Goal: Task Accomplishment & Management: Manage account settings

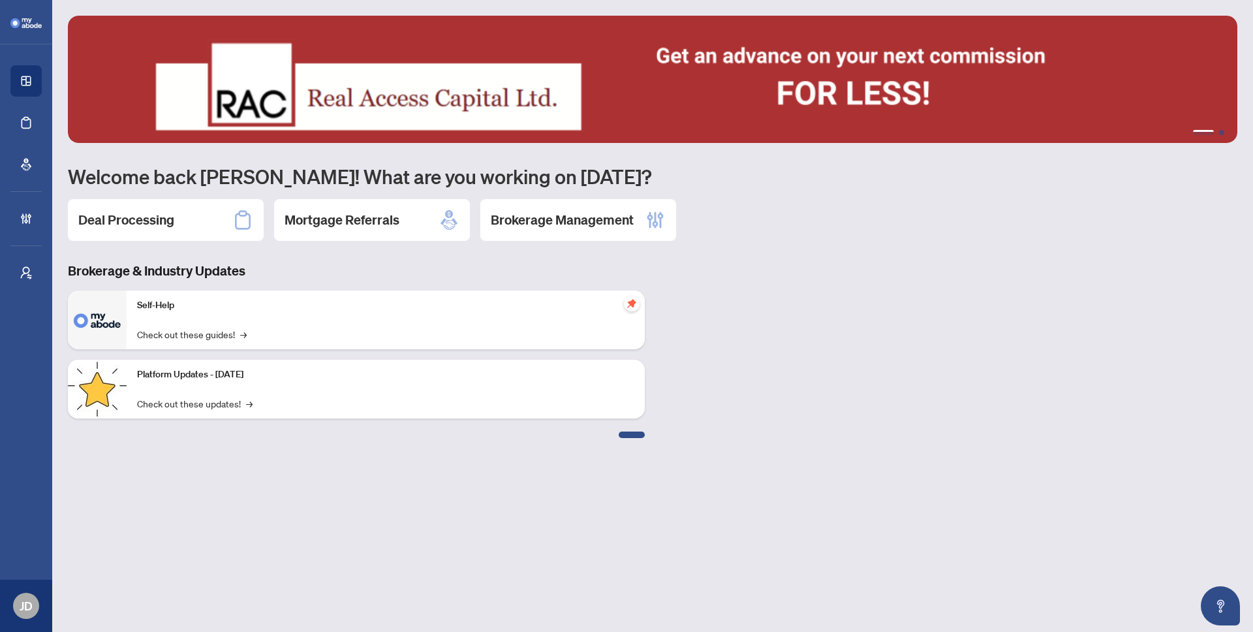
click at [1221, 132] on button "2" at bounding box center [1221, 132] width 5 height 5
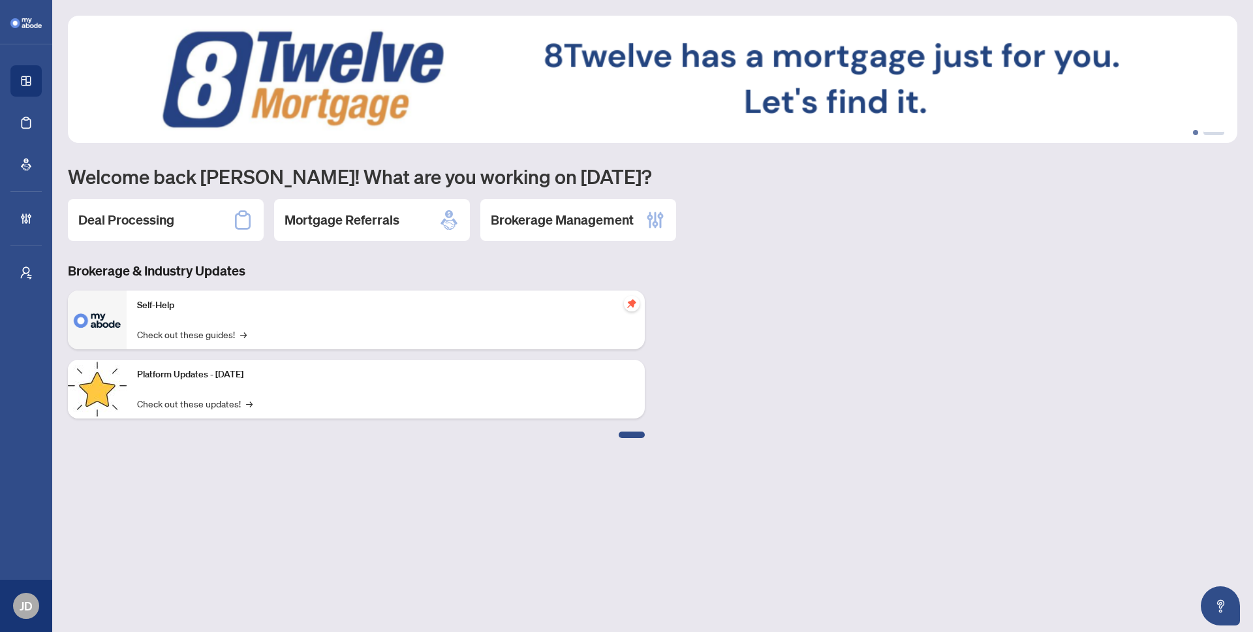
click at [1195, 132] on button "1" at bounding box center [1195, 132] width 5 height 5
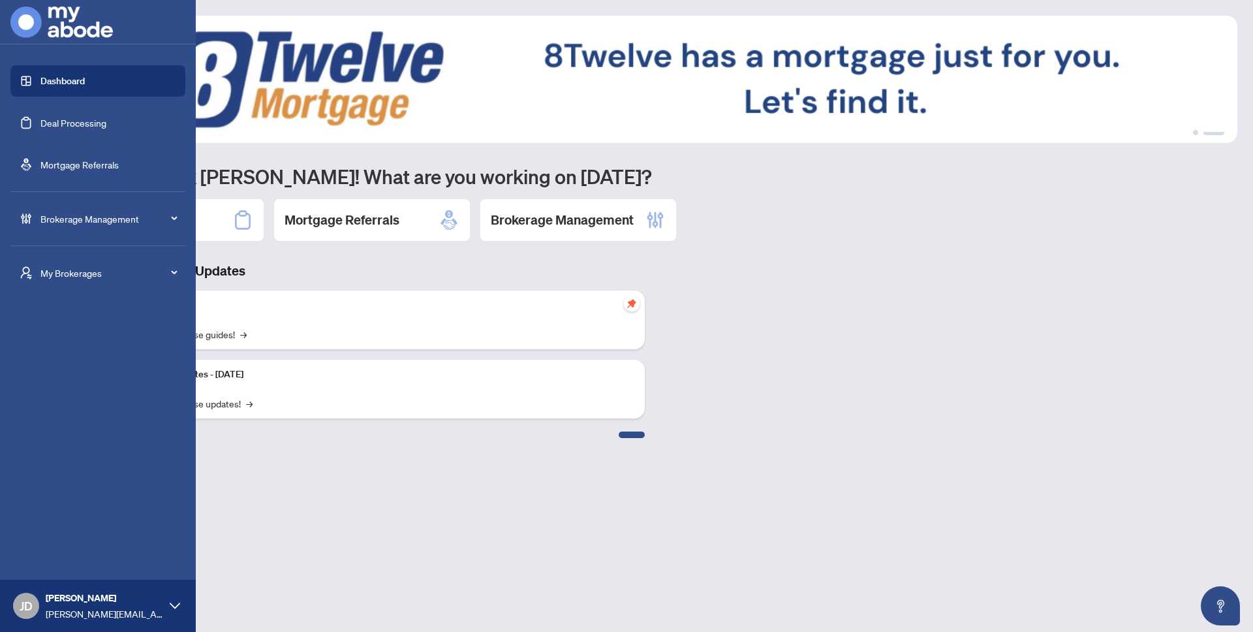
click at [44, 219] on span "Brokerage Management" at bounding box center [108, 218] width 136 height 14
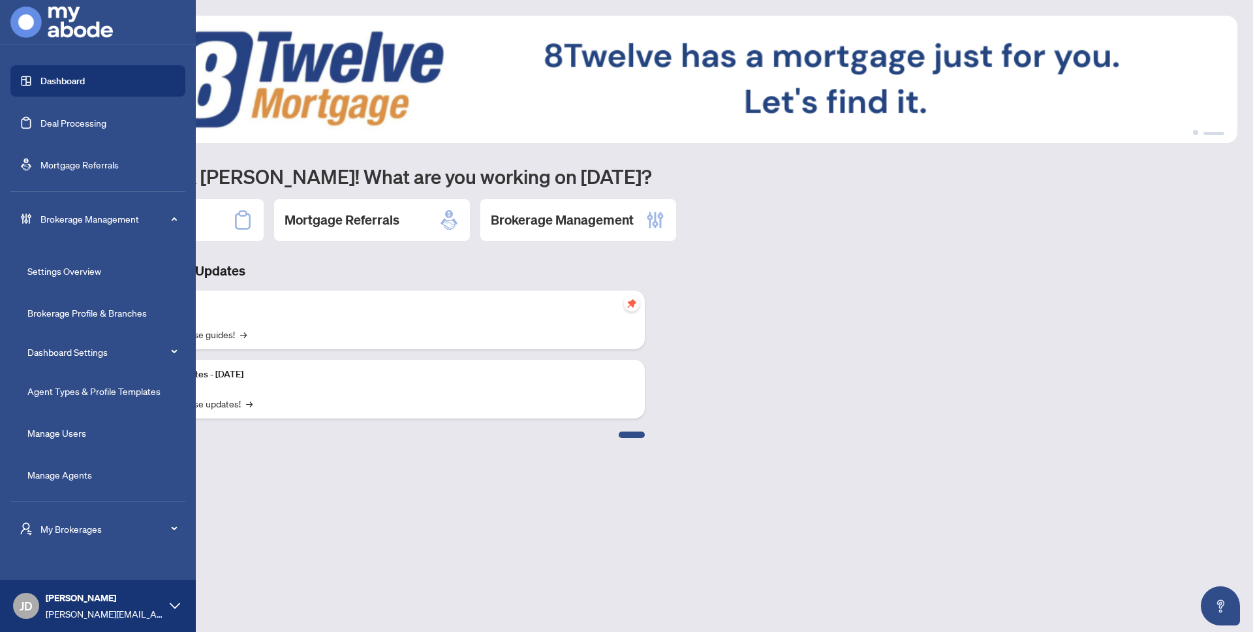
click at [73, 353] on link "Dashboard Settings" at bounding box center [67, 352] width 80 height 12
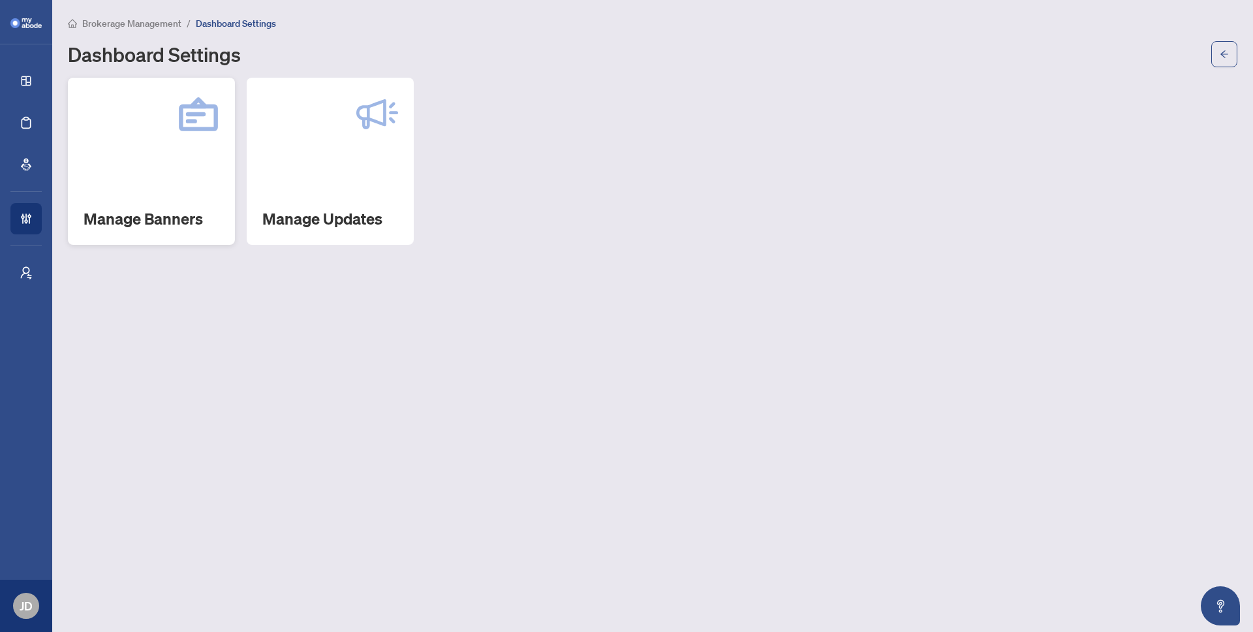
click at [160, 156] on div "Manage Banners" at bounding box center [151, 161] width 167 height 167
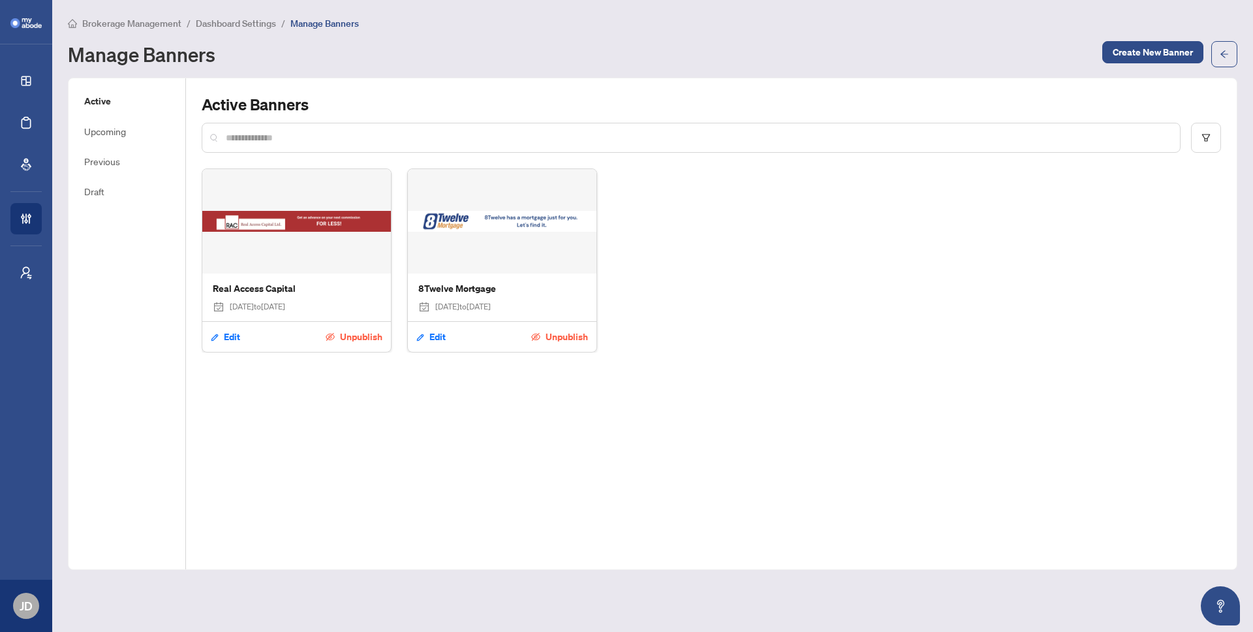
click at [348, 337] on span "Unpublish" at bounding box center [361, 336] width 42 height 21
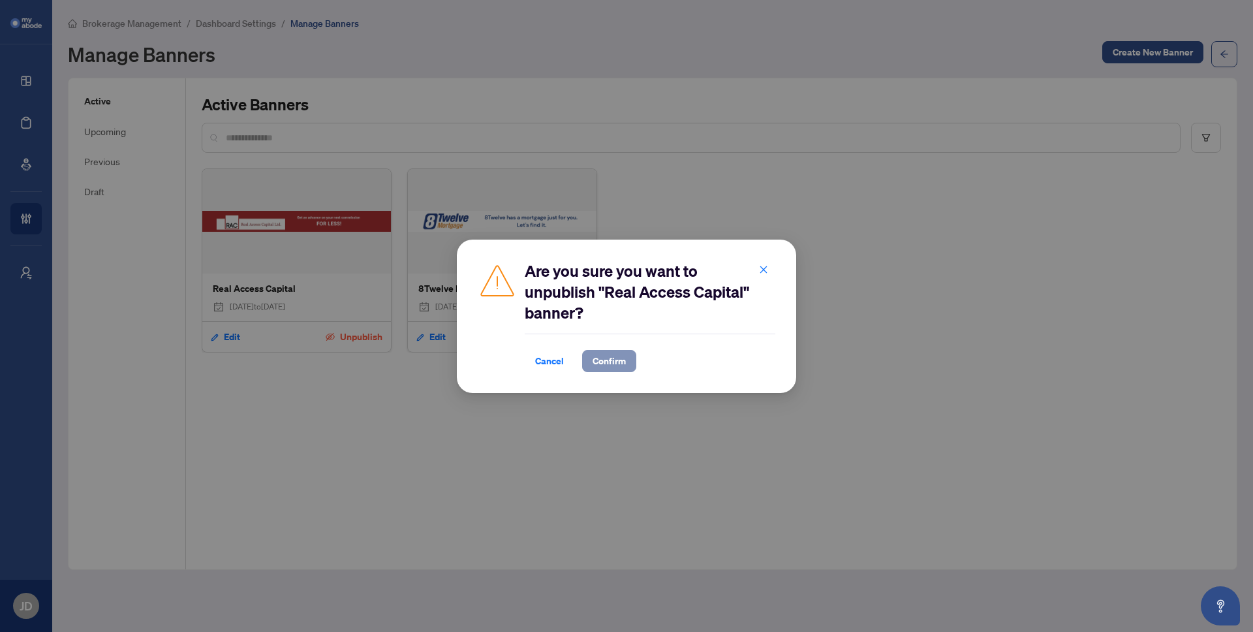
click at [604, 365] on span "Confirm" at bounding box center [608, 360] width 33 height 21
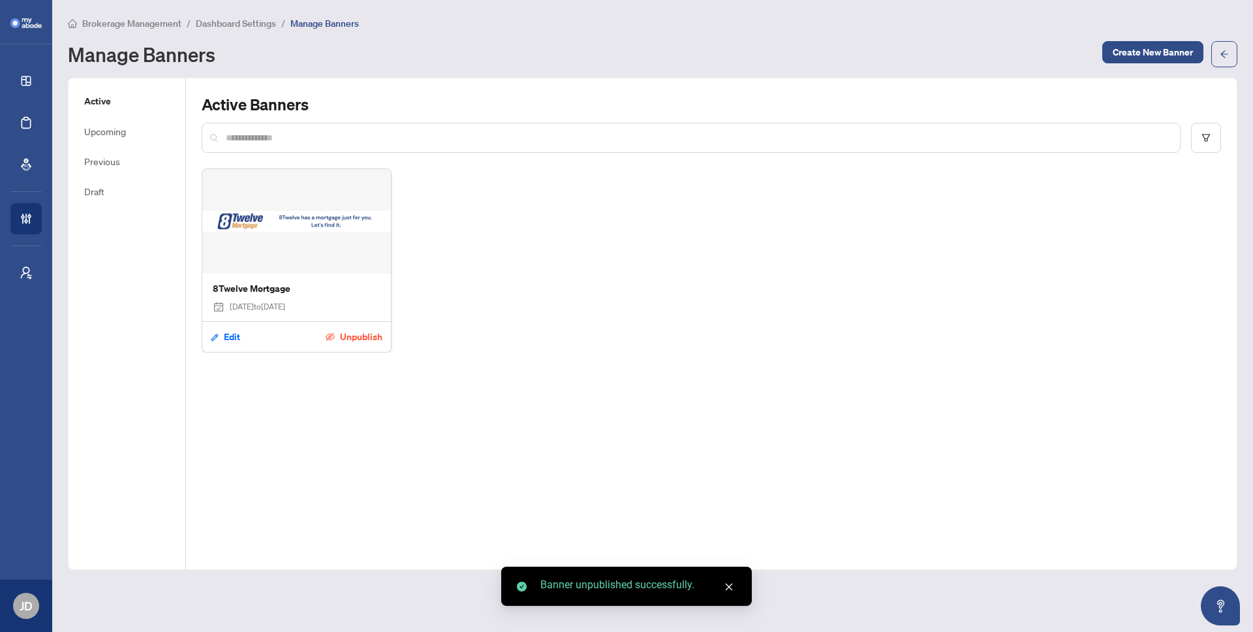
click at [347, 331] on span "Unpublish" at bounding box center [361, 336] width 42 height 21
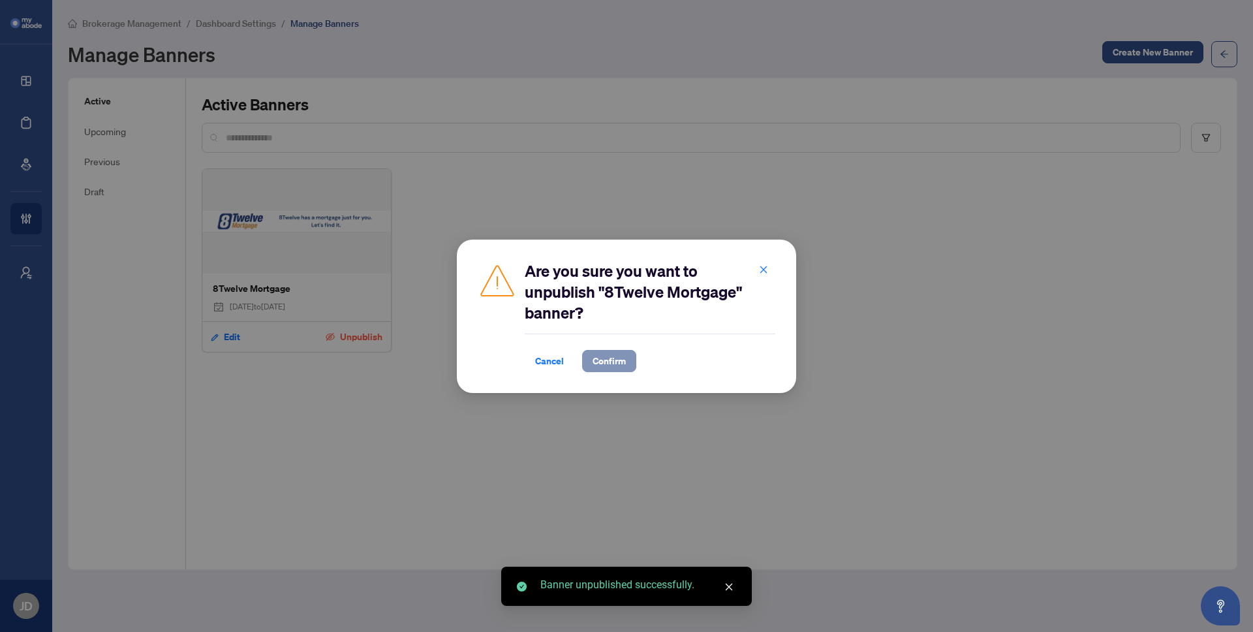
click at [612, 358] on span "Confirm" at bounding box center [608, 360] width 33 height 21
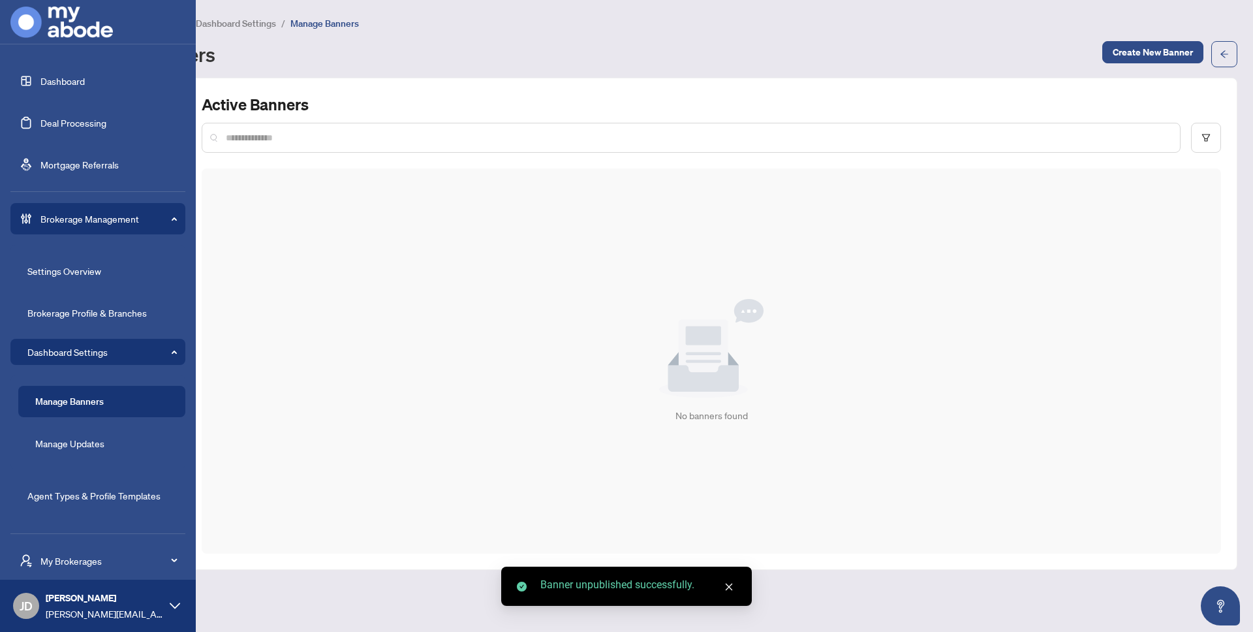
click at [40, 75] on link "Dashboard" at bounding box center [62, 81] width 44 height 12
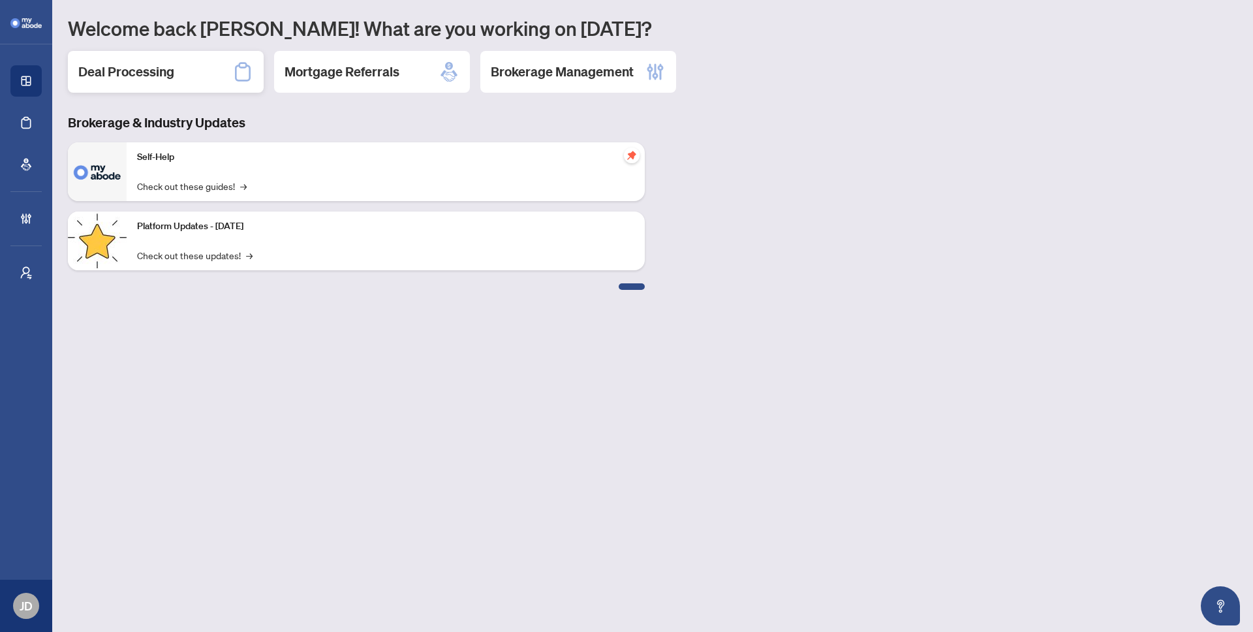
click at [142, 72] on h2 "Deal Processing" at bounding box center [126, 72] width 96 height 18
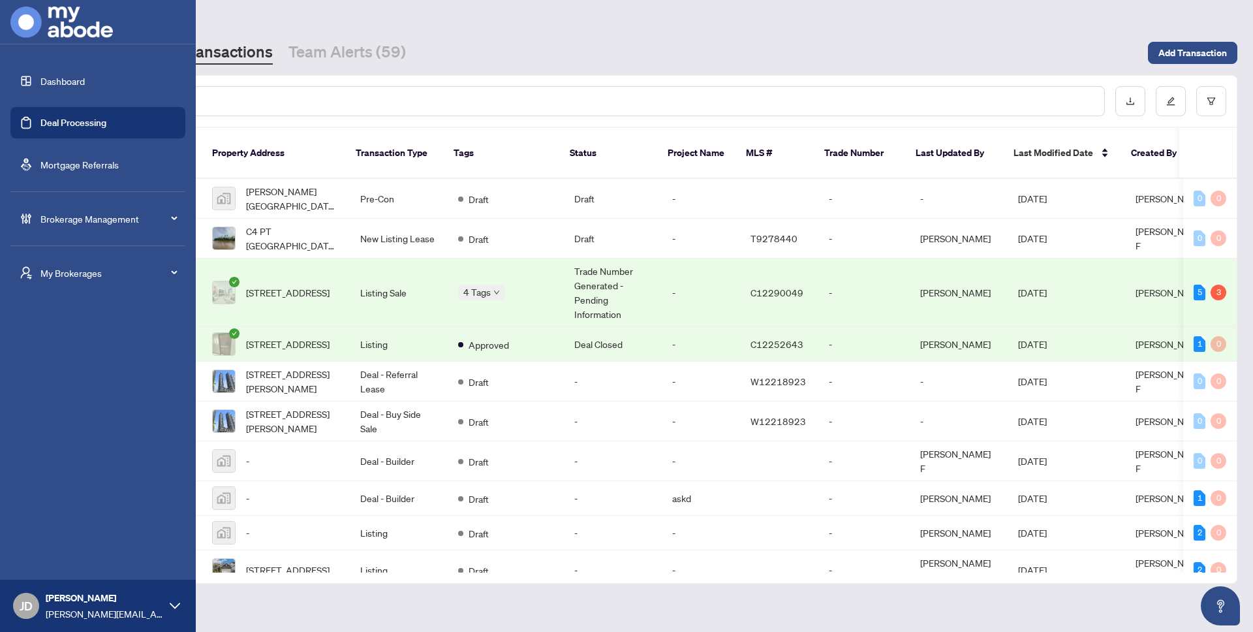
click at [40, 75] on link "Dashboard" at bounding box center [62, 81] width 44 height 12
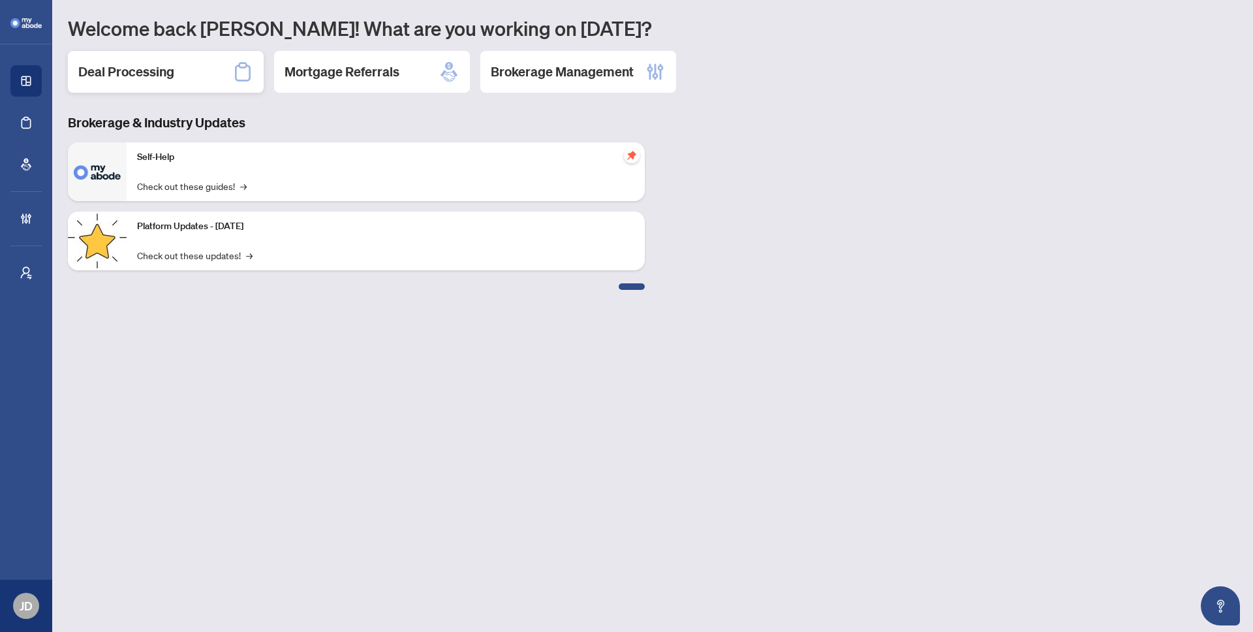
click at [183, 70] on div "Deal Processing" at bounding box center [166, 72] width 196 height 42
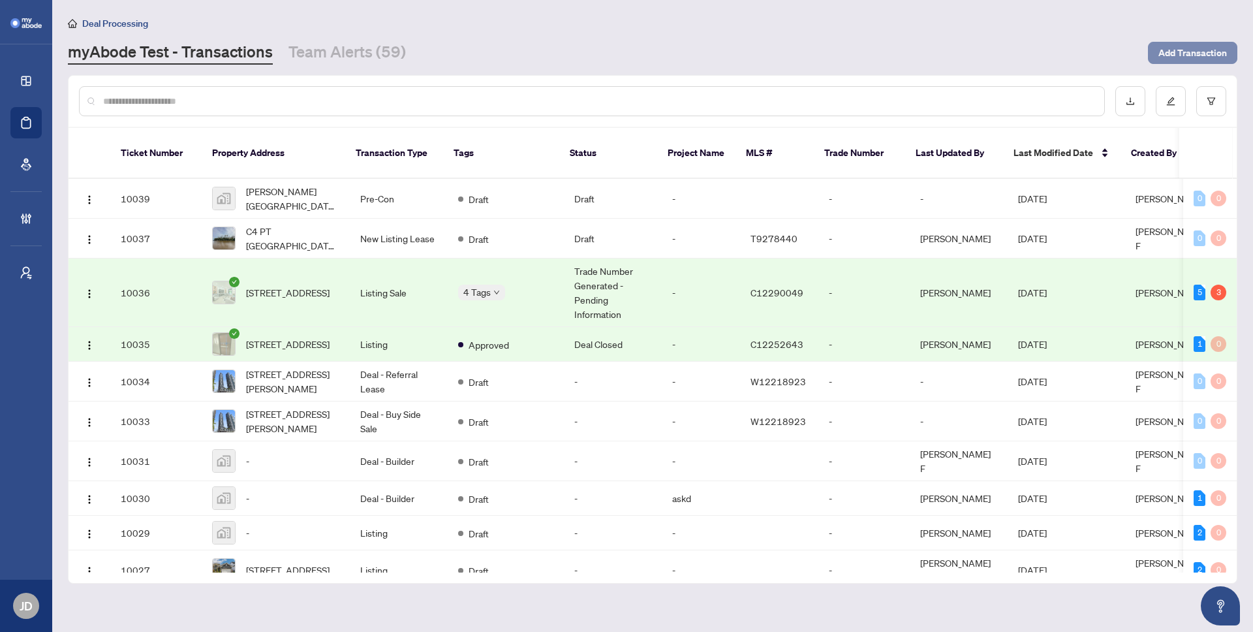
click at [1176, 49] on span "Add Transaction" at bounding box center [1192, 52] width 69 height 21
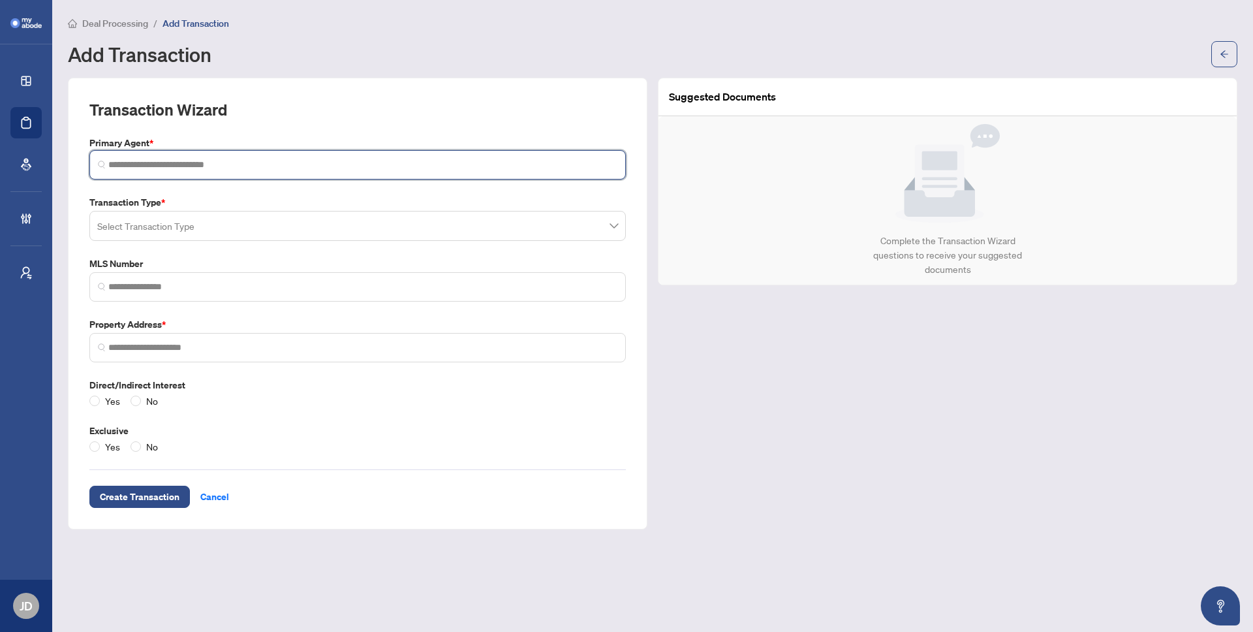
click at [364, 160] on input "search" at bounding box center [362, 165] width 509 height 14
type input "*"
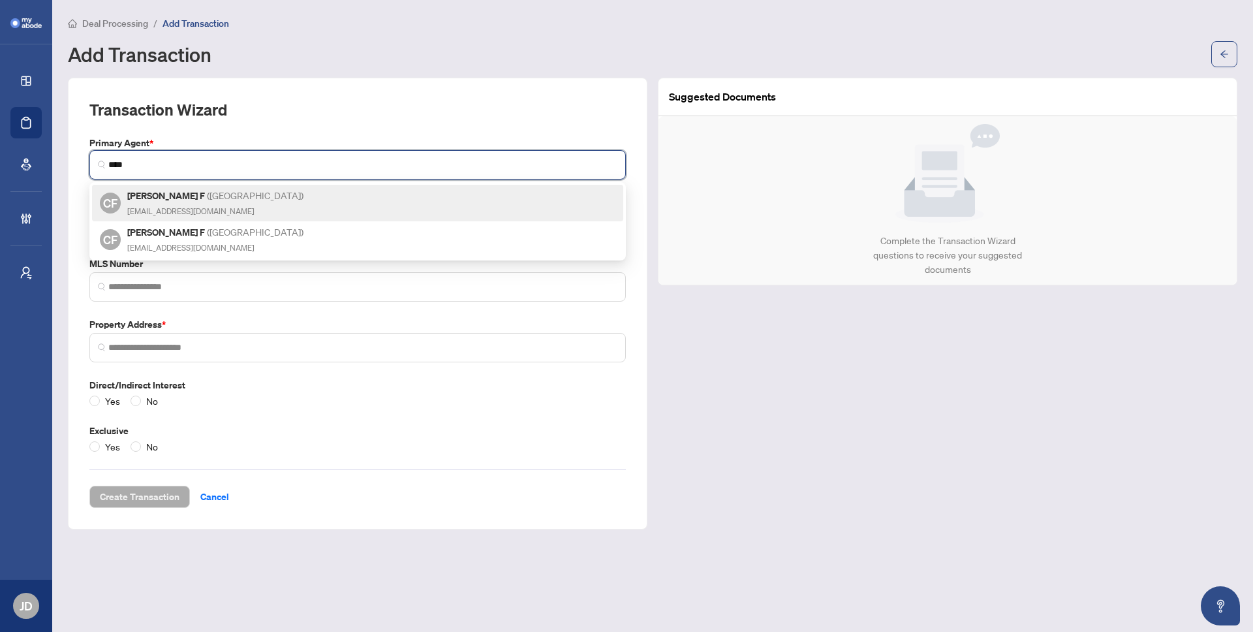
click at [251, 209] on div "CF [PERSON_NAME] F ( [GEOGRAPHIC_DATA] ) [EMAIL_ADDRESS][DOMAIN_NAME]" at bounding box center [357, 203] width 515 height 30
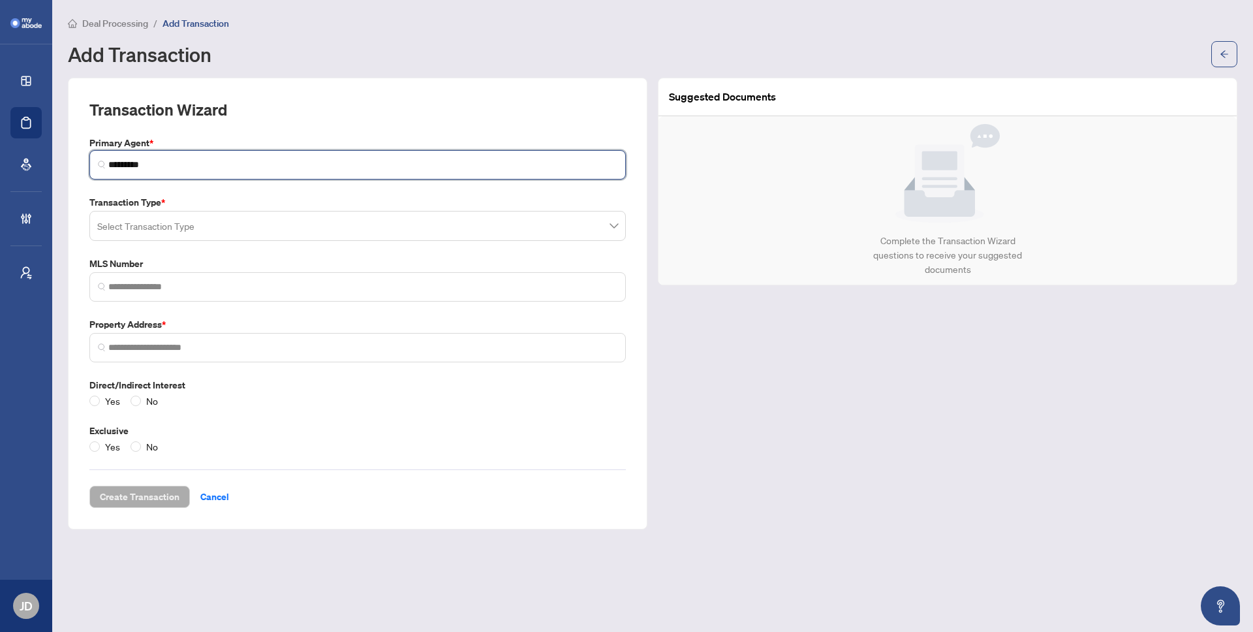
type input "*********"
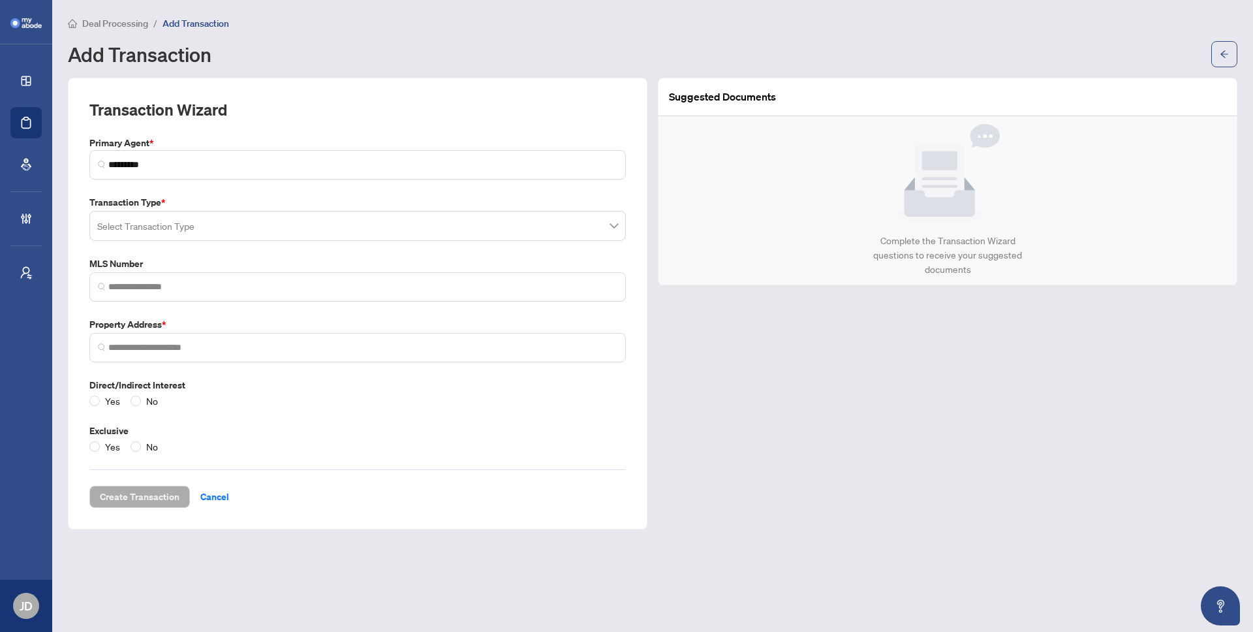
click at [271, 232] on input "search" at bounding box center [351, 227] width 509 height 29
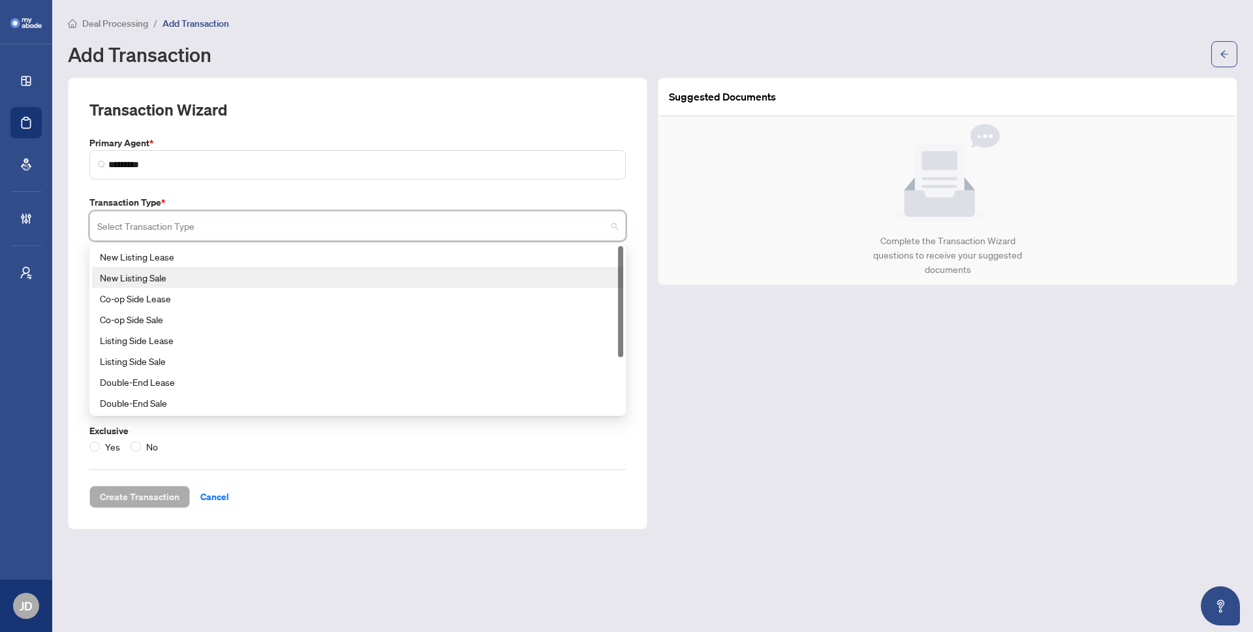
click at [269, 267] on div "New Listing Sale" at bounding box center [357, 277] width 531 height 21
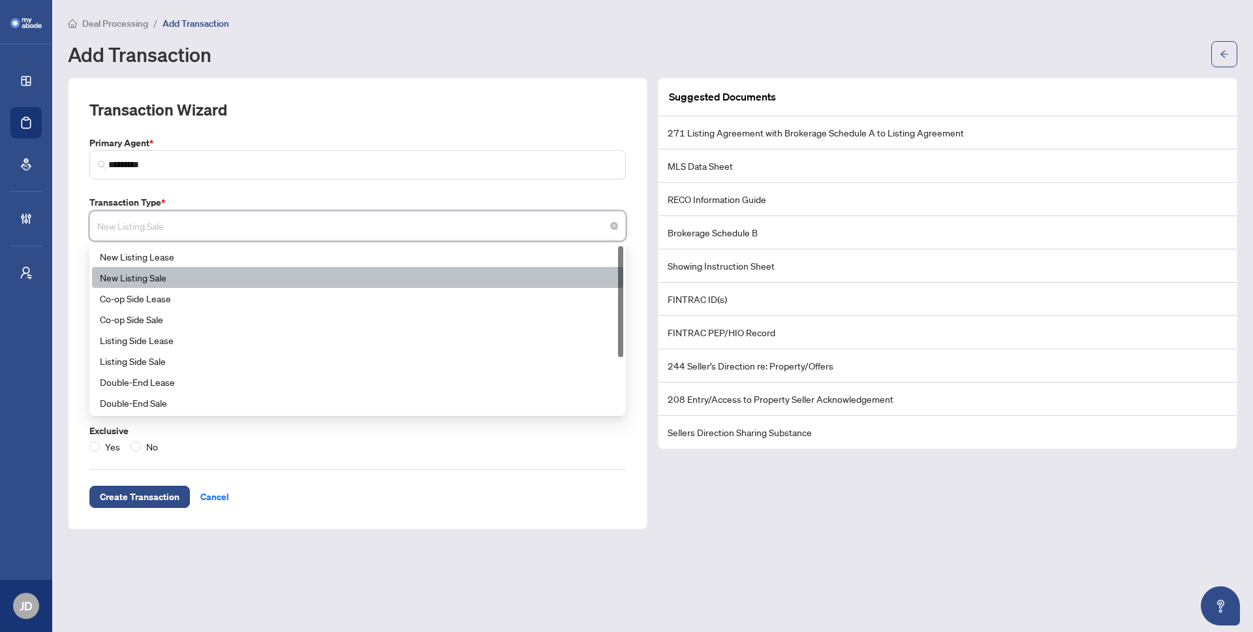
click at [254, 232] on span "New Listing Sale" at bounding box center [357, 225] width 521 height 25
click at [262, 354] on div "Listing Side Sale" at bounding box center [357, 361] width 515 height 14
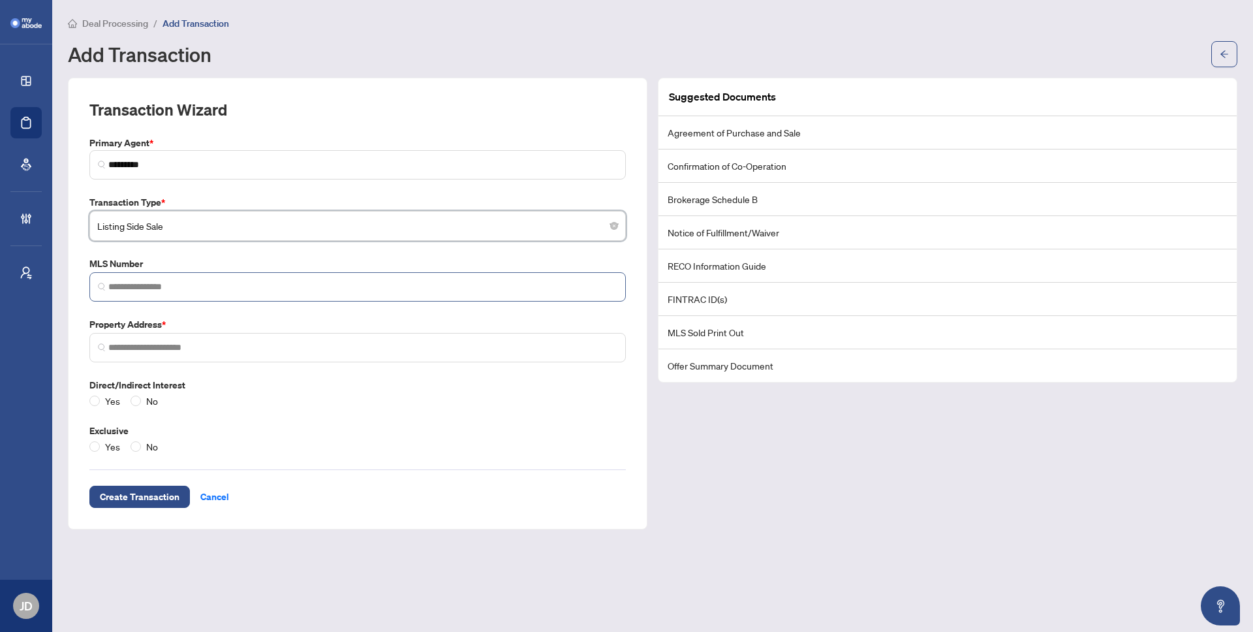
click at [250, 293] on span at bounding box center [357, 286] width 536 height 29
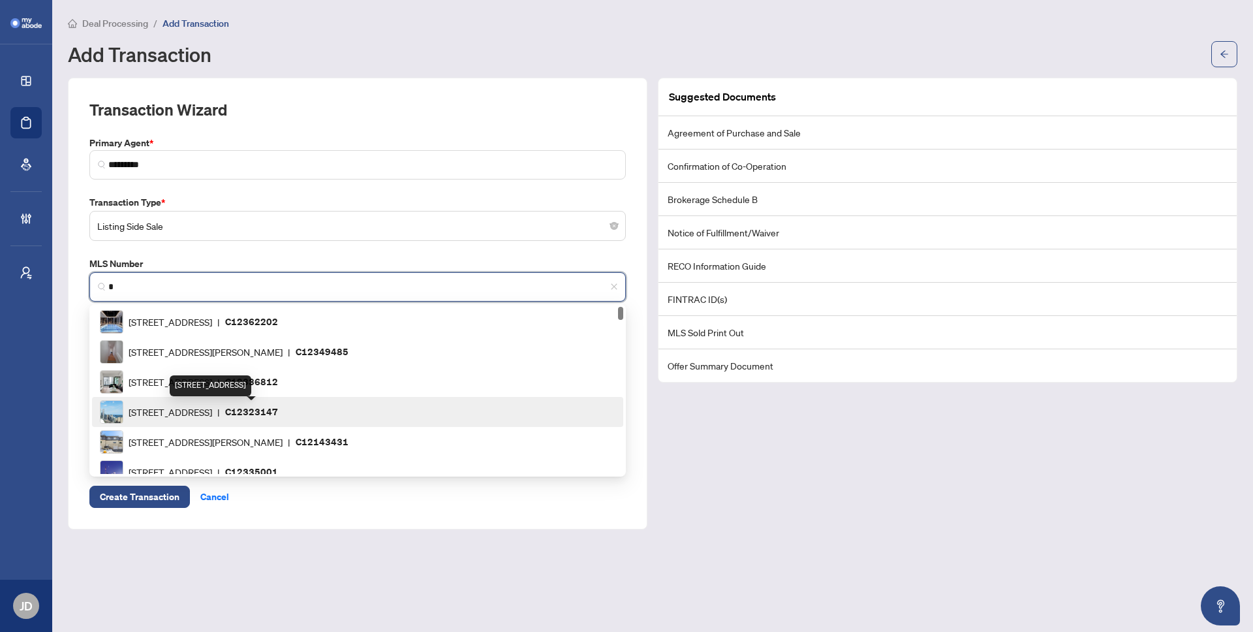
scroll to position [84, 0]
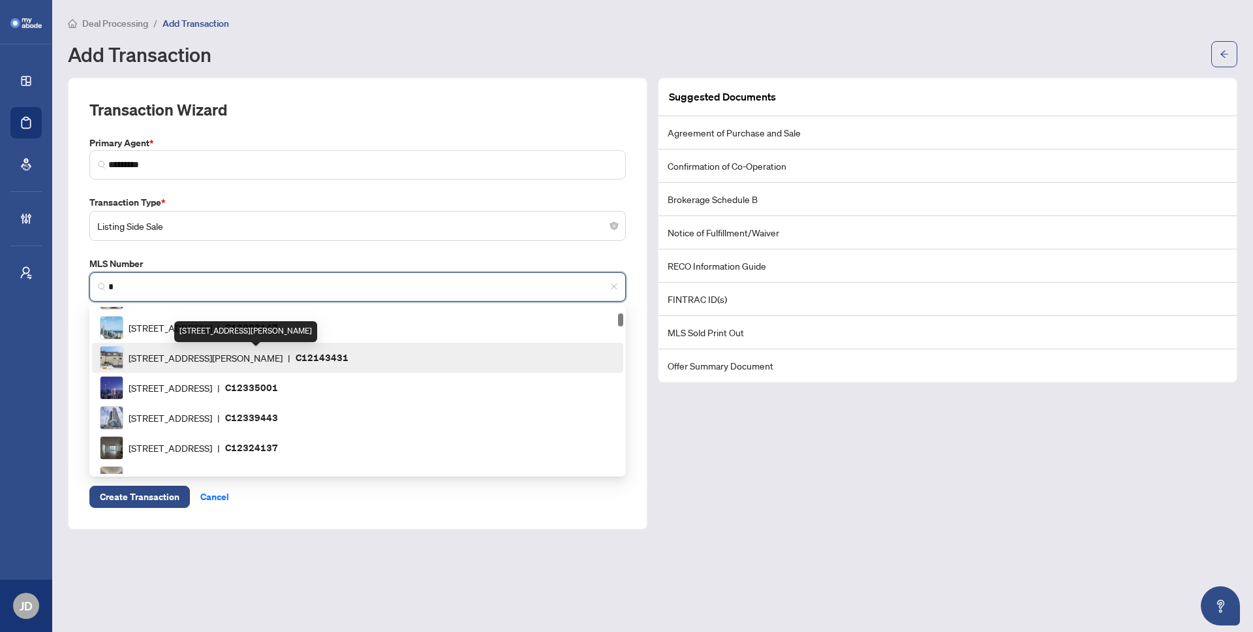
click at [136, 358] on span "[STREET_ADDRESS][PERSON_NAME]" at bounding box center [206, 357] width 154 height 14
type input "*********"
type input "**********"
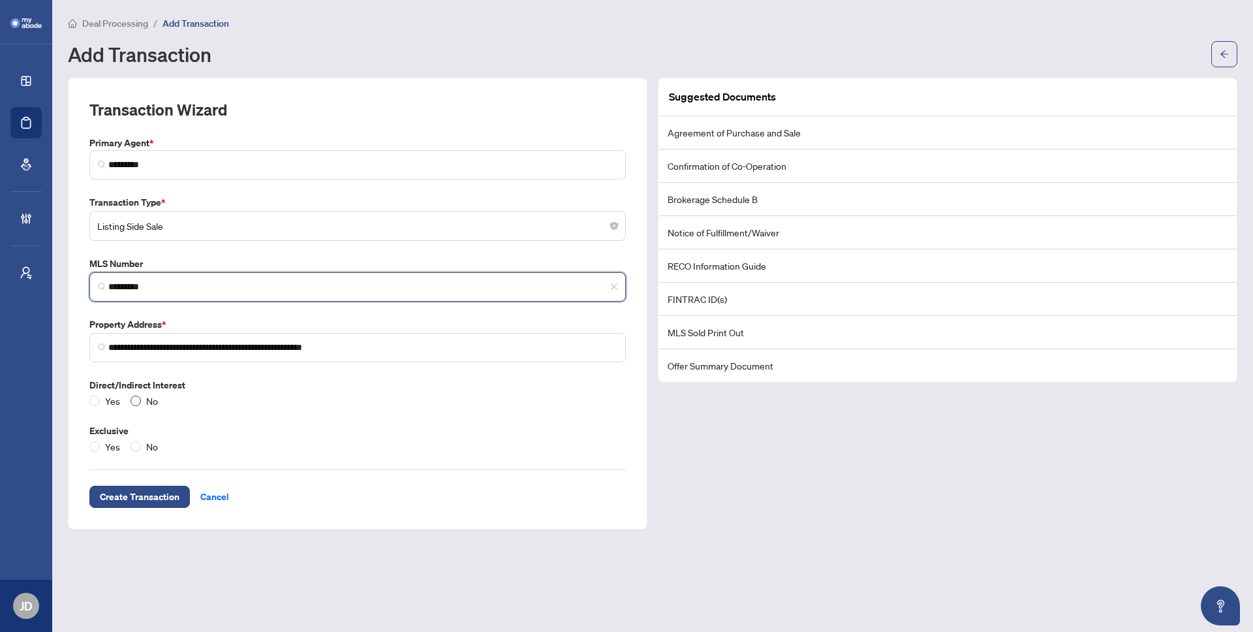
type input "*********"
click at [141, 406] on span "No" at bounding box center [152, 400] width 22 height 14
drag, startPoint x: 183, startPoint y: 542, endPoint x: 181, endPoint y: 534, distance: 8.3
click at [183, 542] on main "Deal Processing / Add Transaction Add Transaction Transaction Wizard Primary Ag…" at bounding box center [652, 316] width 1200 height 632
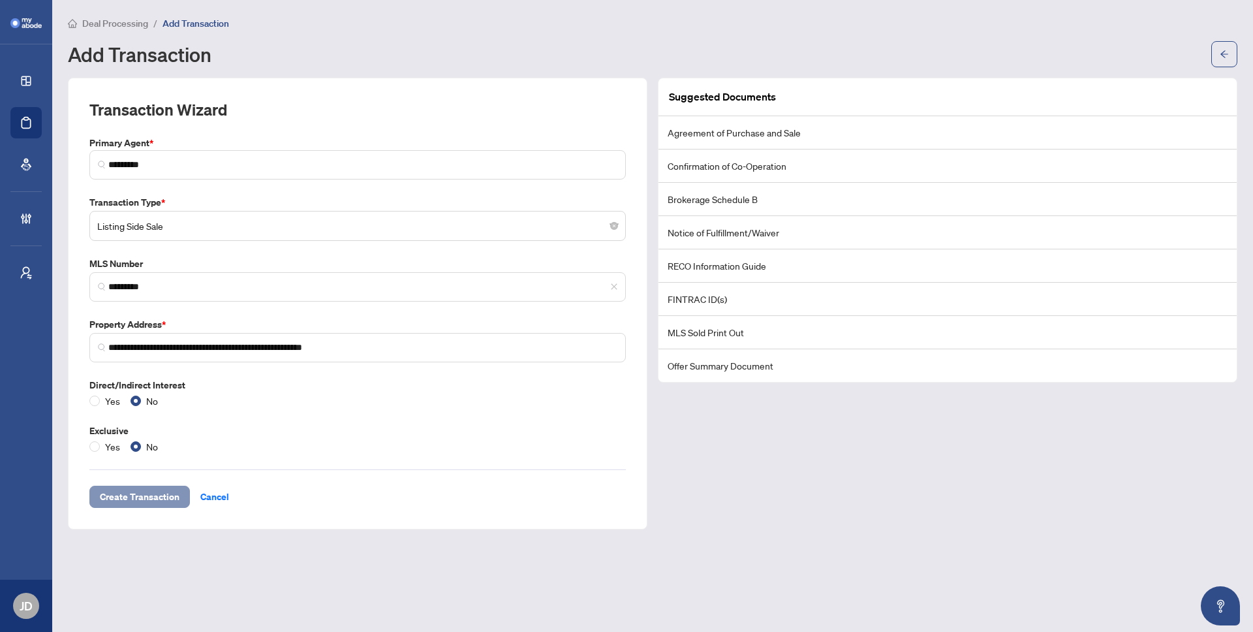
click at [164, 500] on span "Create Transaction" at bounding box center [140, 496] width 80 height 21
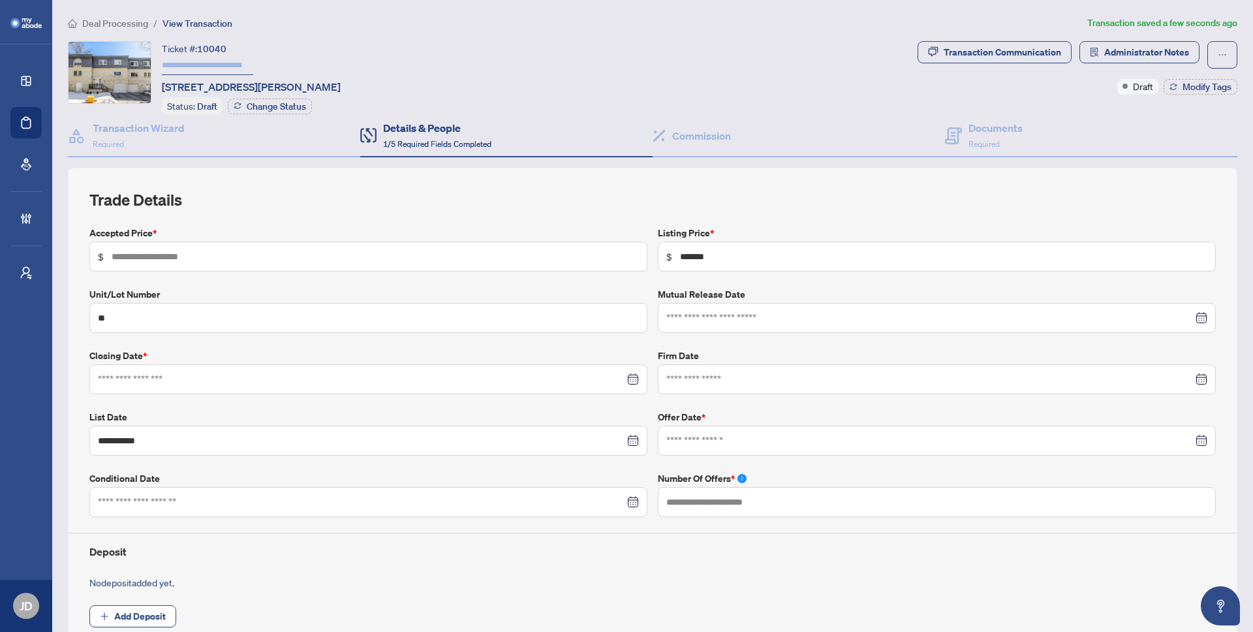
click at [102, 18] on span "Deal Processing" at bounding box center [115, 24] width 66 height 12
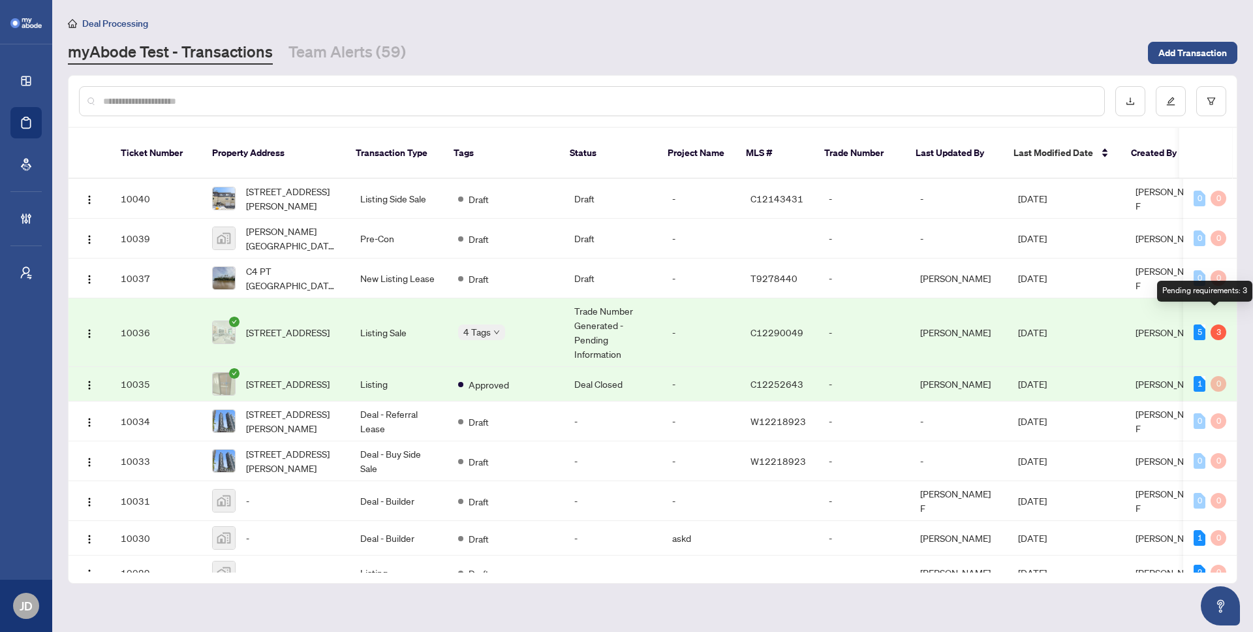
click at [1219, 324] on div "3" at bounding box center [1218, 332] width 16 height 16
click at [362, 315] on td "Listing Sale" at bounding box center [399, 332] width 98 height 69
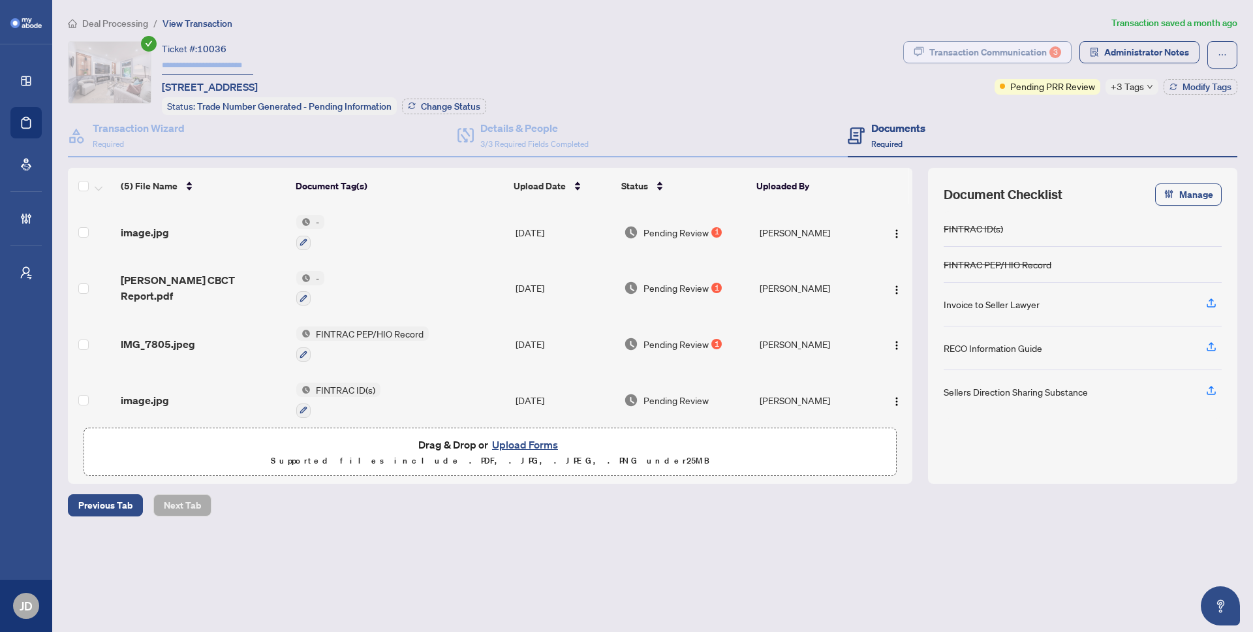
click at [994, 50] on div "Transaction Communication 3" at bounding box center [995, 52] width 132 height 21
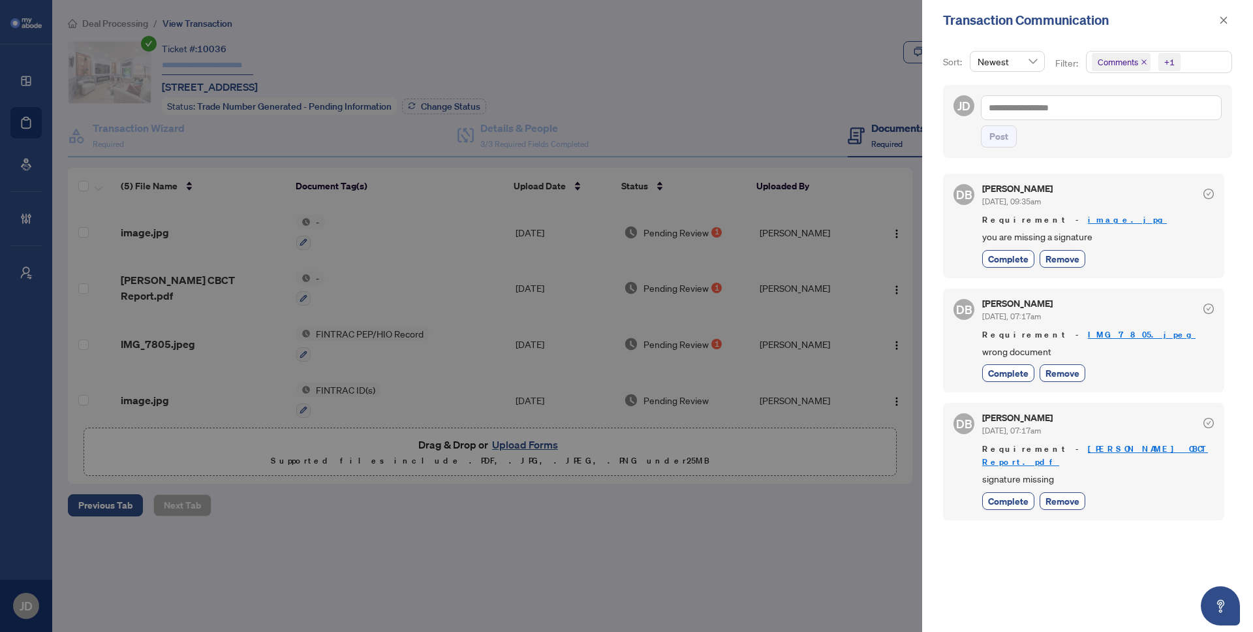
click at [1141, 60] on icon "close" at bounding box center [1143, 61] width 5 height 5
click at [825, 499] on div at bounding box center [626, 316] width 1253 height 632
click at [686, 453] on div at bounding box center [626, 316] width 1253 height 632
click at [1228, 20] on button "button" at bounding box center [1223, 20] width 17 height 16
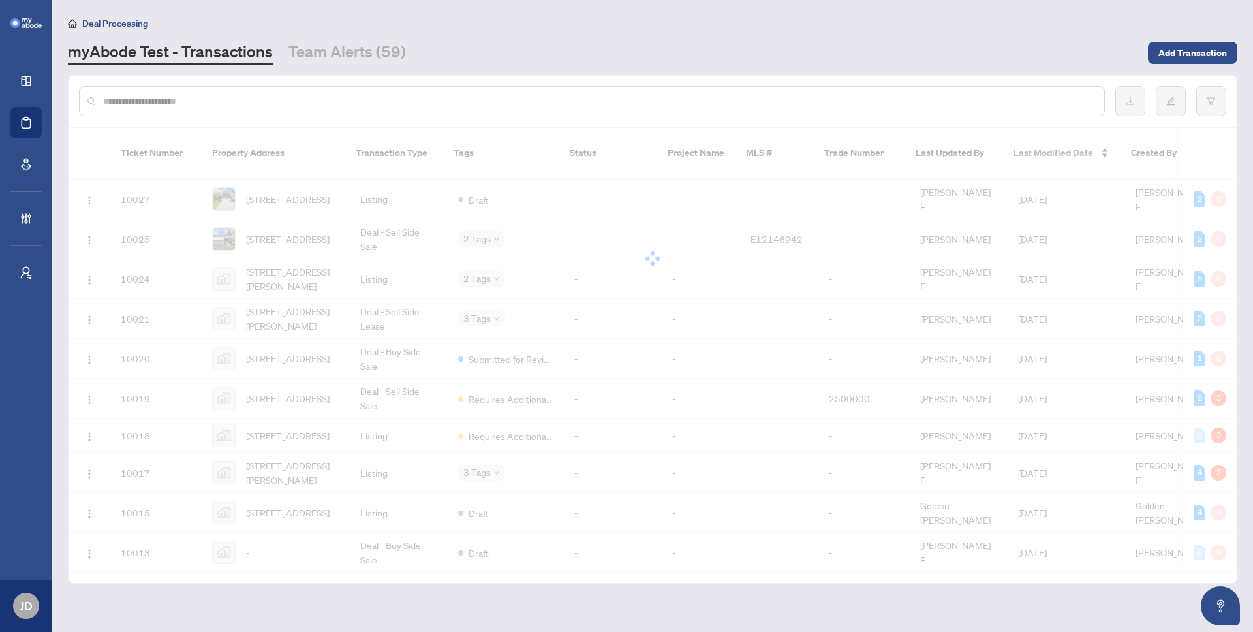
scroll to position [447, 0]
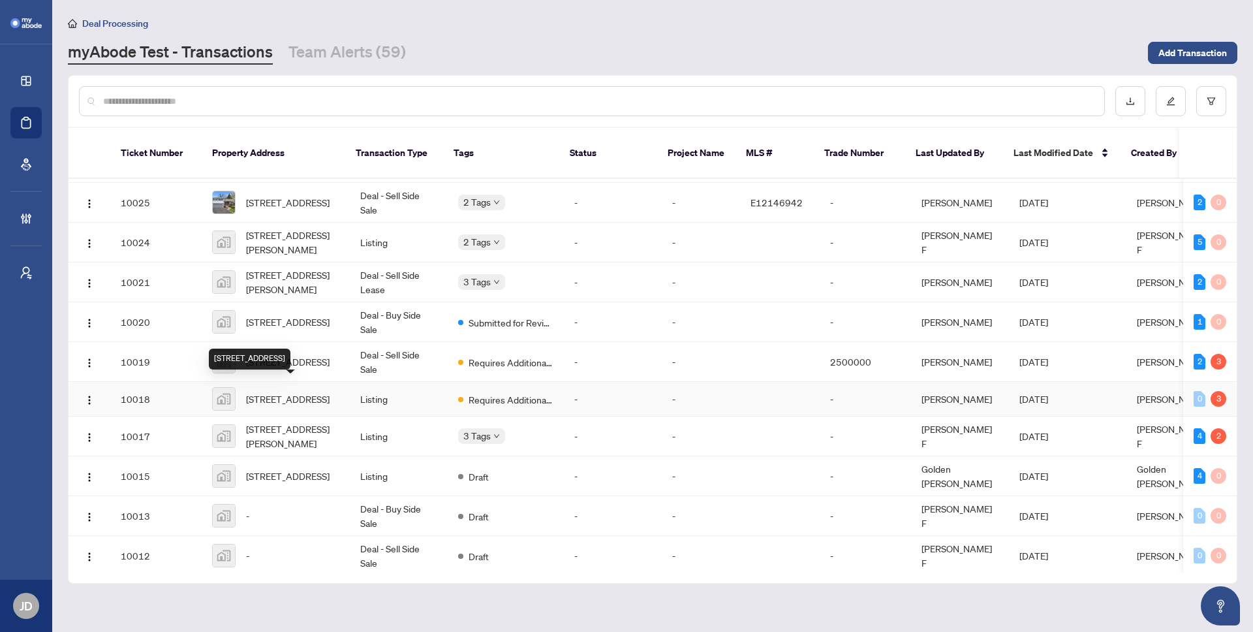
click at [284, 393] on span "[STREET_ADDRESS]" at bounding box center [288, 398] width 84 height 14
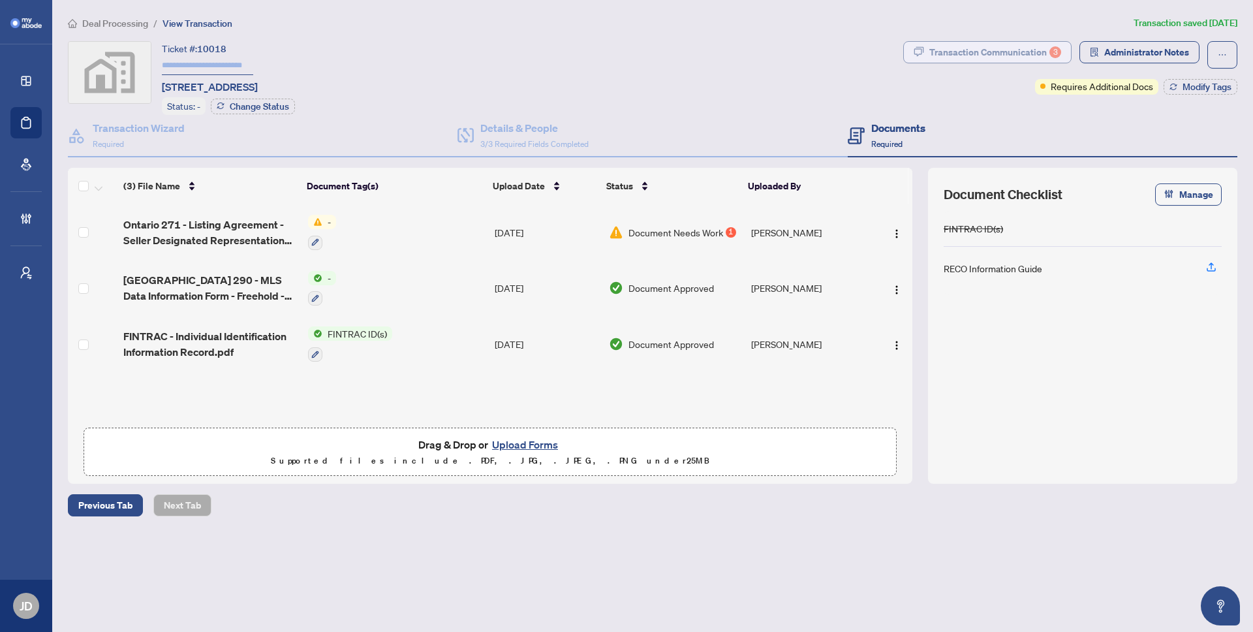
click at [1018, 56] on div "Transaction Communication 3" at bounding box center [995, 52] width 132 height 21
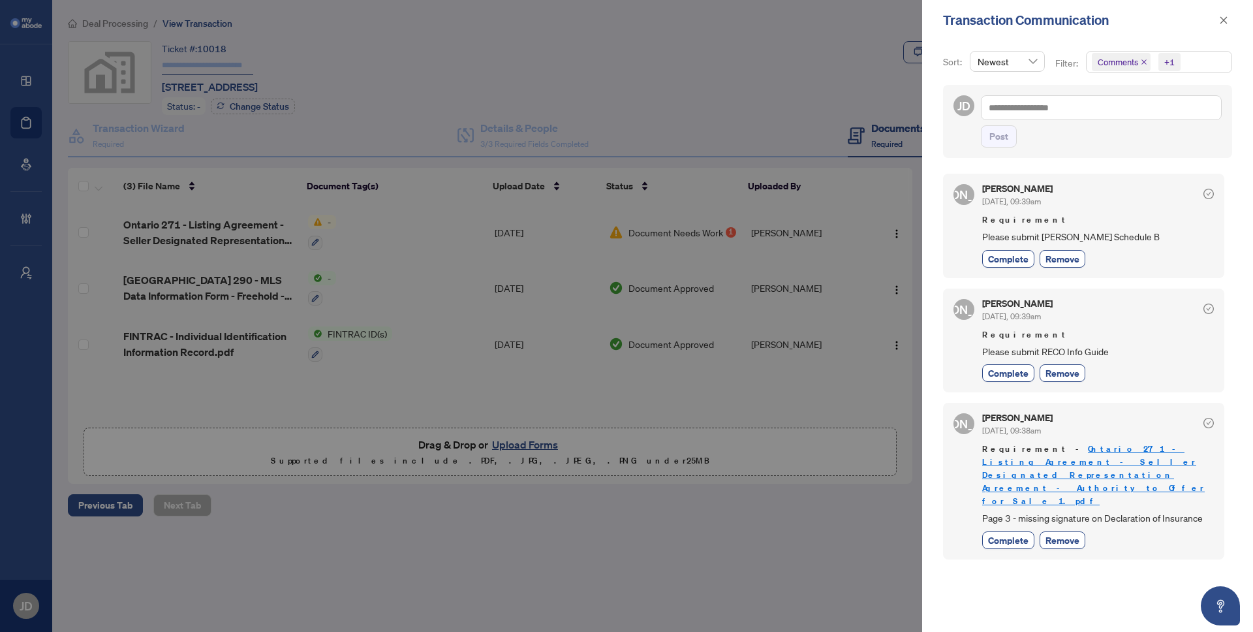
click at [718, 573] on div at bounding box center [626, 316] width 1253 height 632
click at [685, 530] on div at bounding box center [626, 316] width 1253 height 632
click at [1223, 20] on icon "close" at bounding box center [1223, 19] width 7 height 7
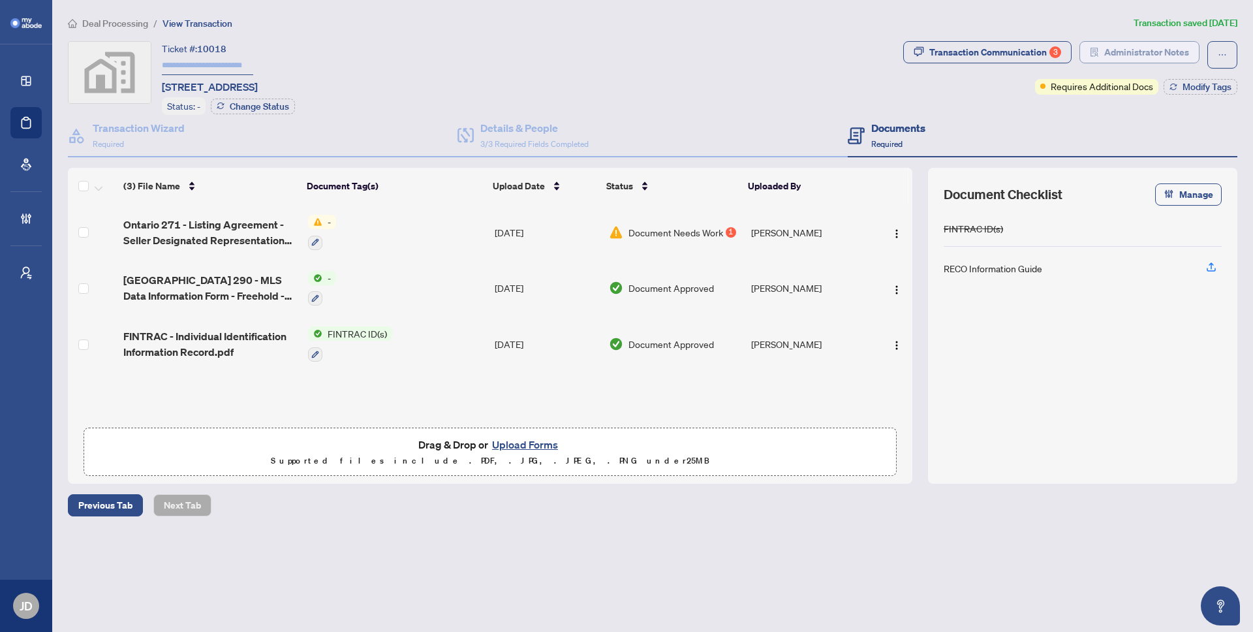
click at [1146, 48] on span "Administrator Notes" at bounding box center [1146, 52] width 85 height 21
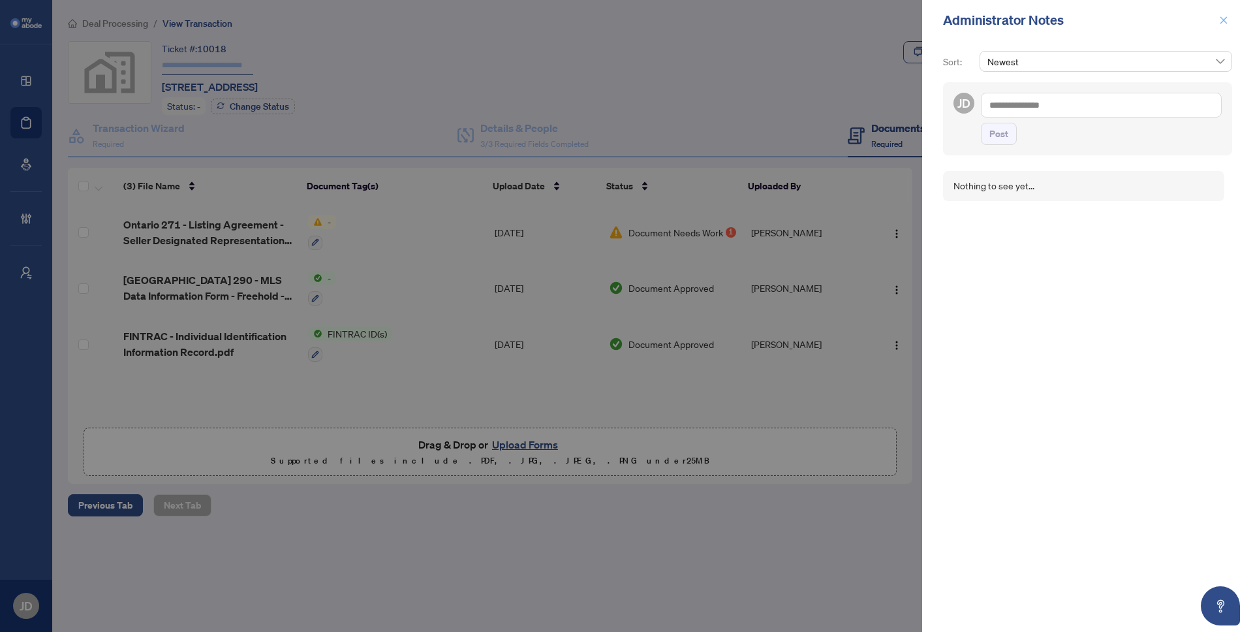
click at [1227, 20] on icon "close" at bounding box center [1223, 20] width 9 height 9
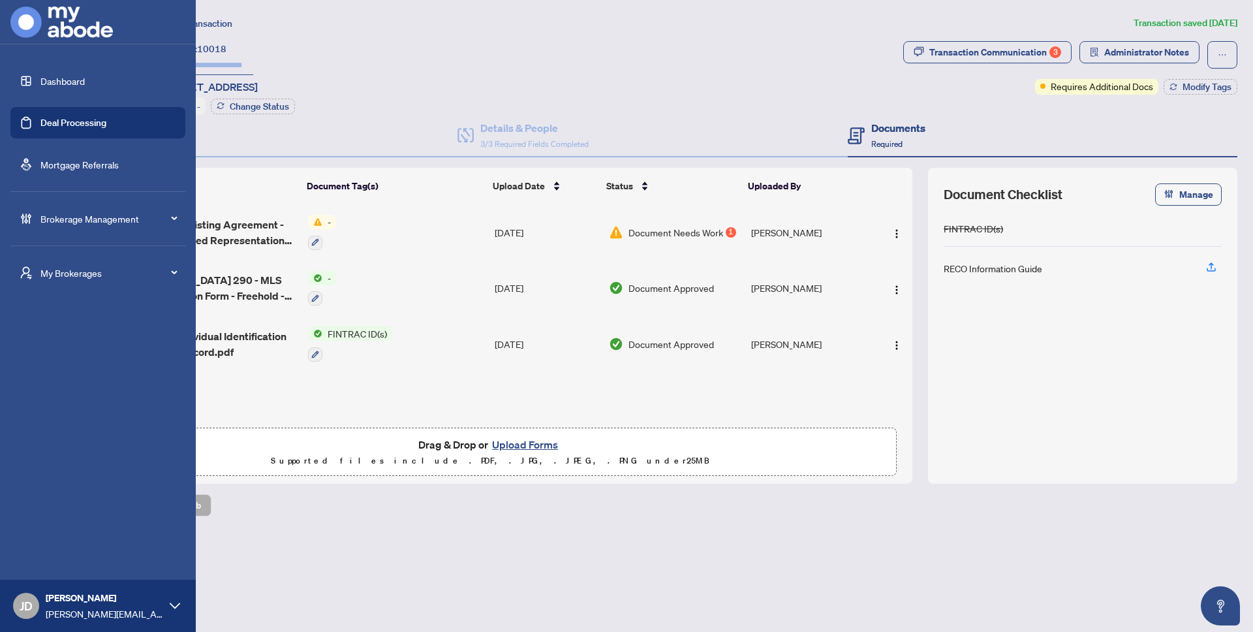
click at [89, 206] on div "Brokerage Management" at bounding box center [97, 218] width 175 height 31
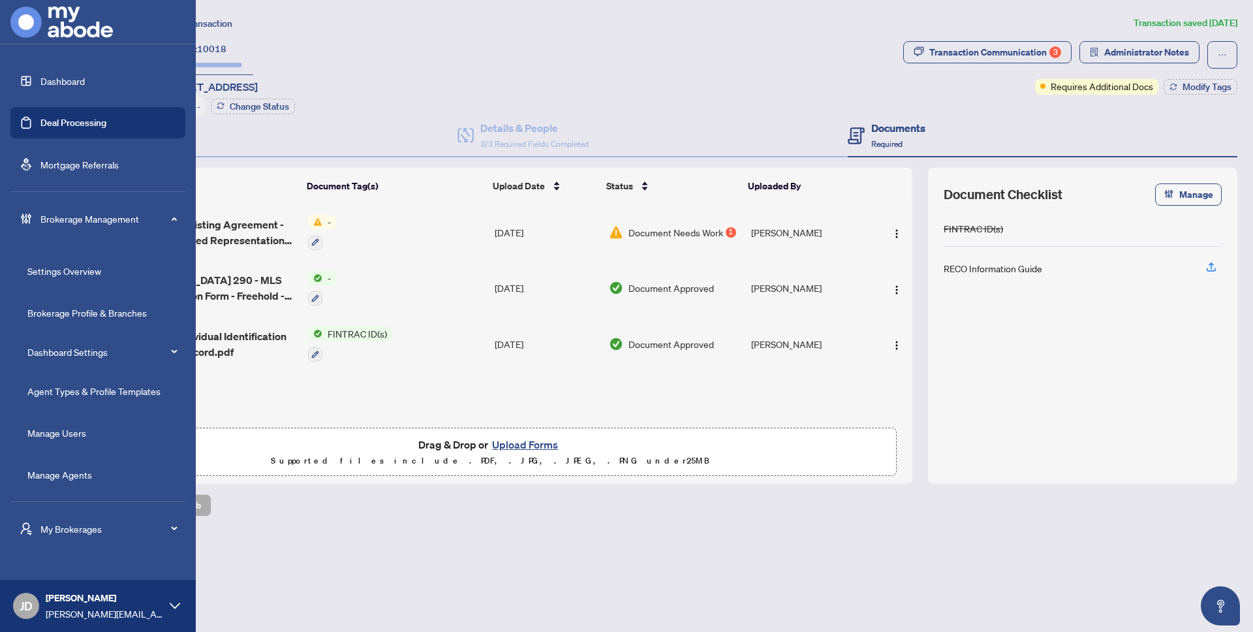
click at [63, 476] on link "Manage Agents" at bounding box center [59, 474] width 65 height 12
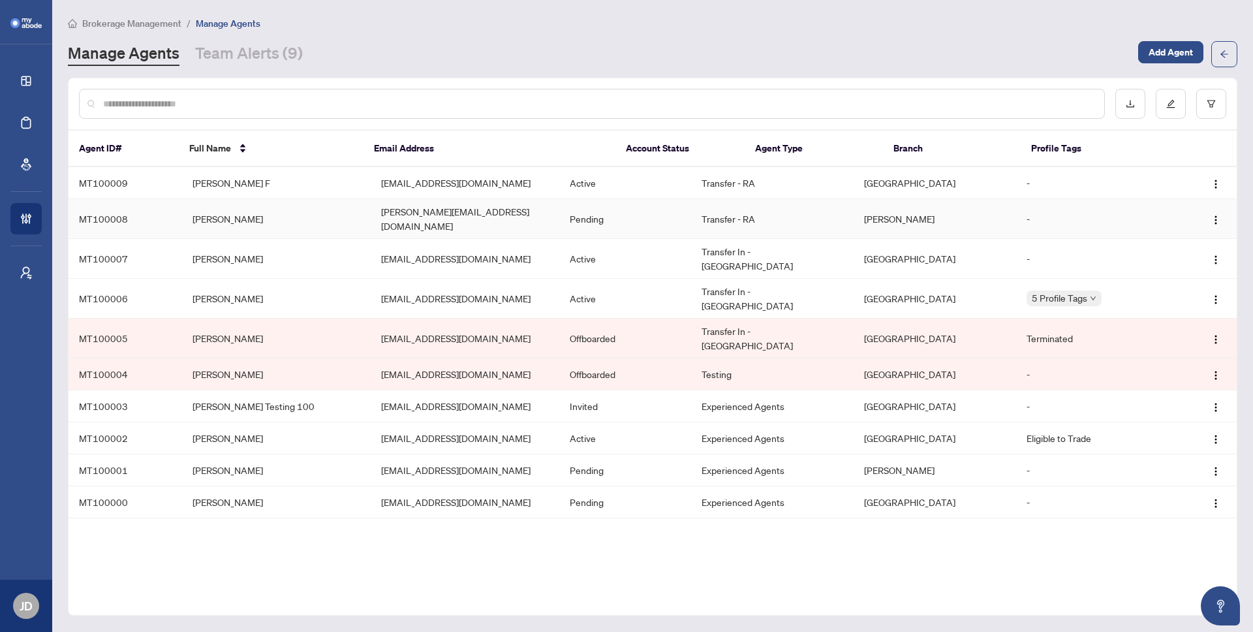
click at [229, 222] on td "[PERSON_NAME]" at bounding box center [276, 219] width 189 height 40
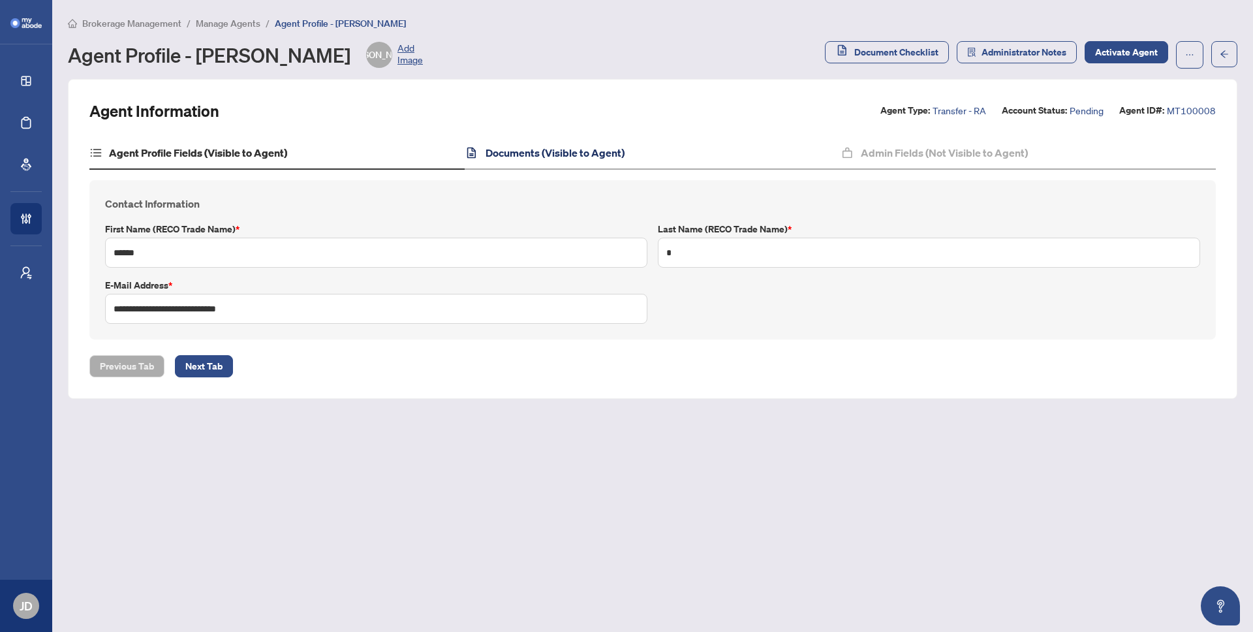
click at [510, 152] on h4 "Documents (Visible to Agent)" at bounding box center [554, 153] width 139 height 16
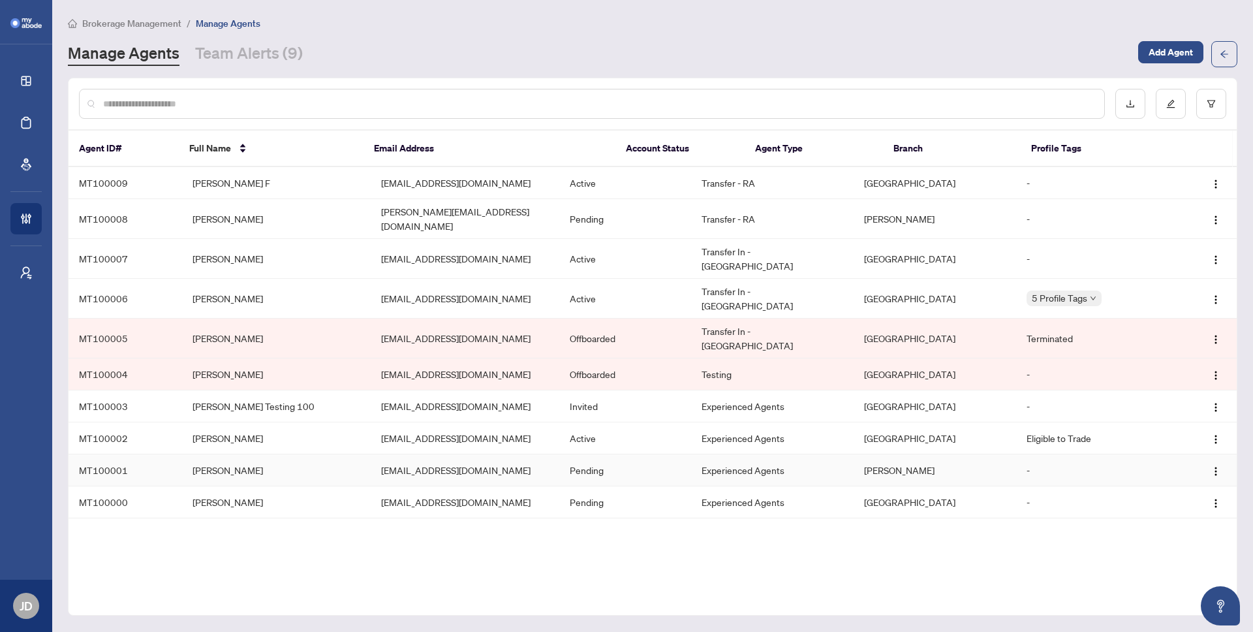
click at [204, 454] on td "[PERSON_NAME]" at bounding box center [276, 470] width 189 height 32
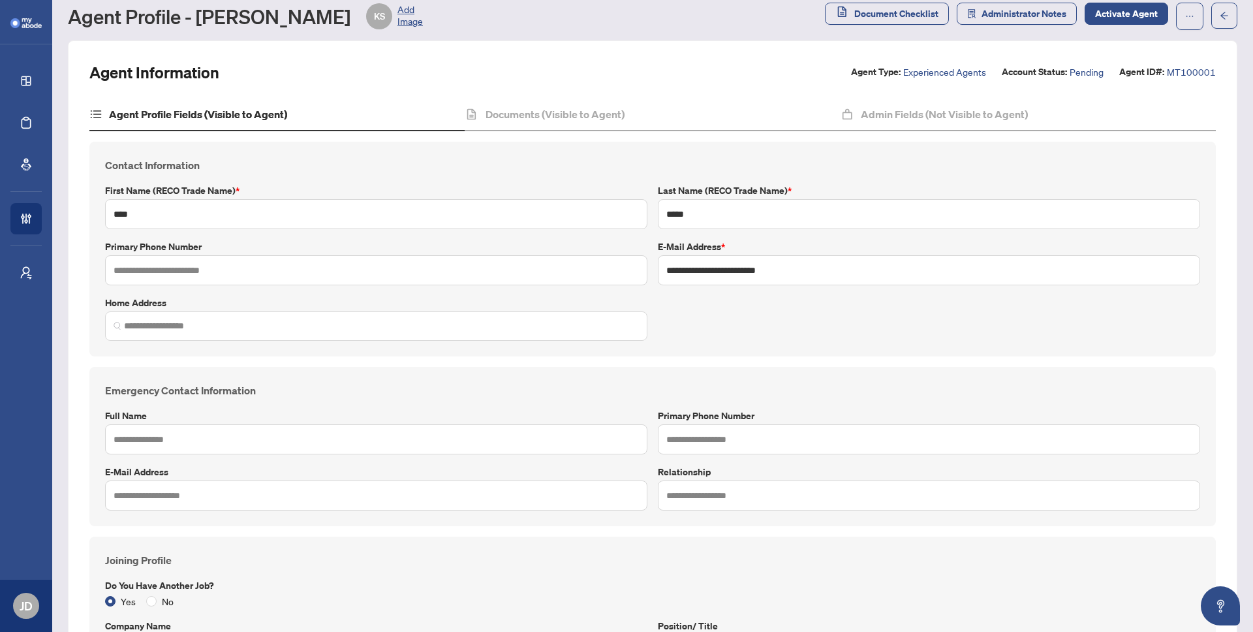
scroll to position [31, 0]
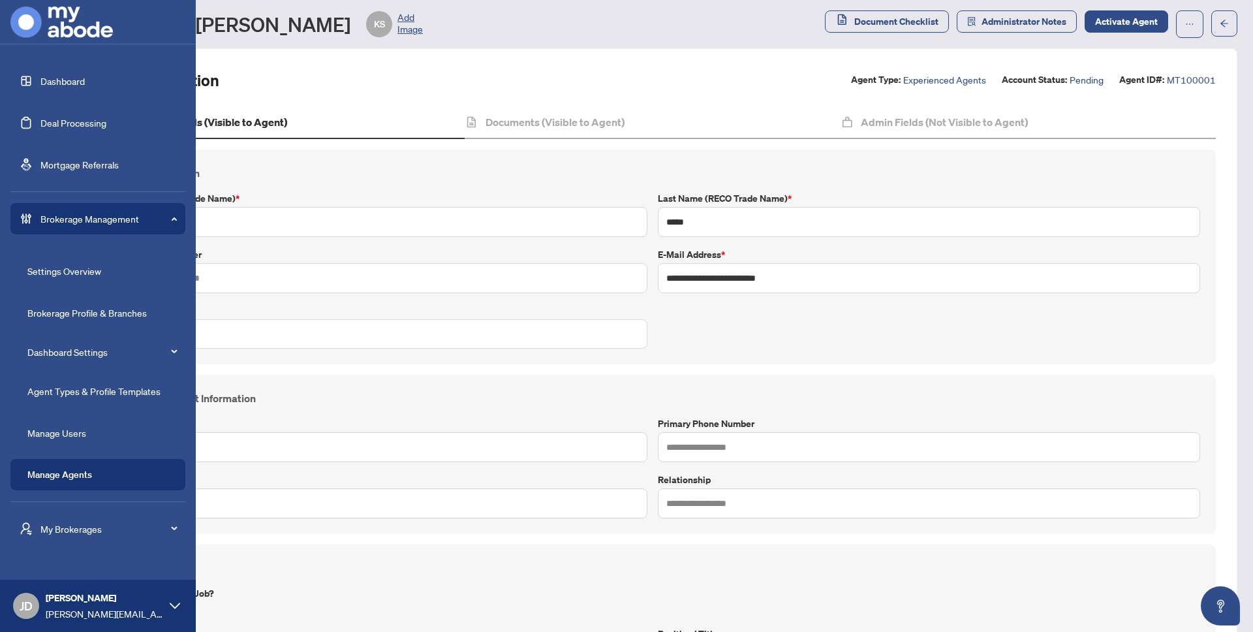
click at [40, 82] on link "Dashboard" at bounding box center [62, 81] width 44 height 12
